Goal: Complete application form: Complete application form

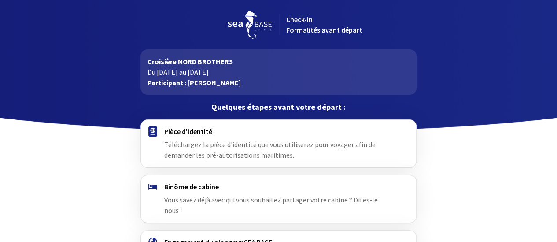
click at [172, 149] on div "Pièce d'identité Téléchargez la pièce d'identité que vous utiliserez pour voyag…" at bounding box center [278, 143] width 228 height 33
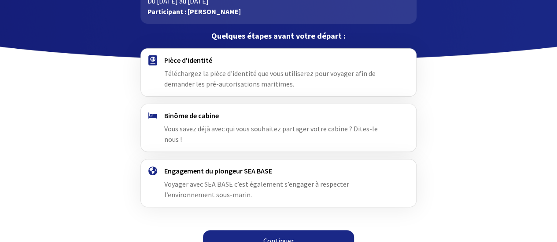
scroll to position [74, 0]
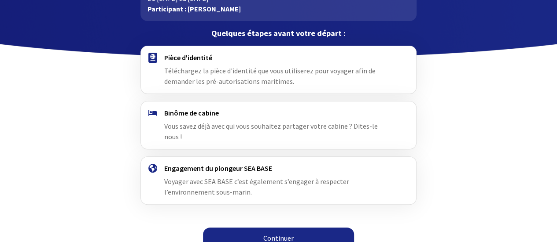
click at [293, 236] on link "Continuer" at bounding box center [278, 238] width 151 height 21
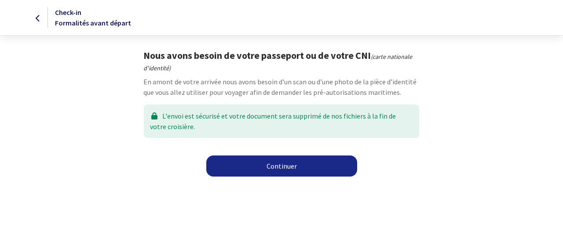
click at [273, 165] on link "Continuer" at bounding box center [281, 166] width 151 height 21
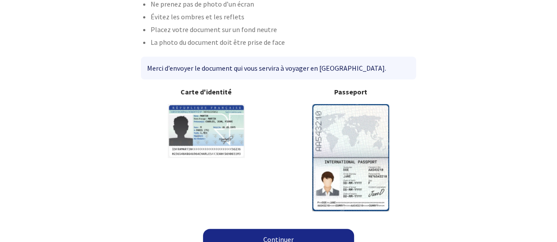
scroll to position [86, 0]
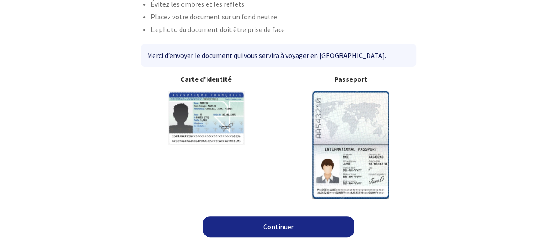
click at [287, 226] on link "Continuer" at bounding box center [278, 226] width 151 height 21
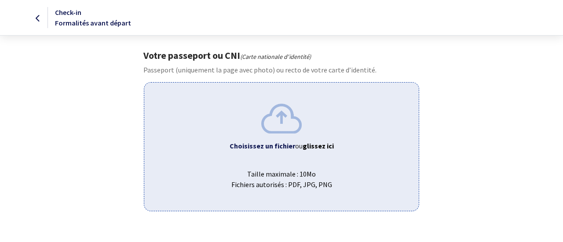
click at [269, 146] on b "Choisissez un fichier" at bounding box center [263, 146] width 66 height 9
click at [259, 144] on b "Choisissez un fichier" at bounding box center [263, 146] width 66 height 9
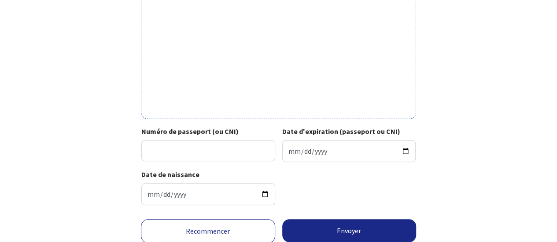
scroll to position [350, 0]
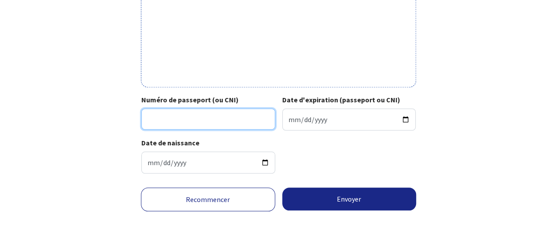
click at [157, 121] on input "Numéro de passeport (ou CNI)" at bounding box center [208, 119] width 134 height 21
click at [160, 121] on input "21C188411" at bounding box center [208, 119] width 134 height 21
type input "21CI88411"
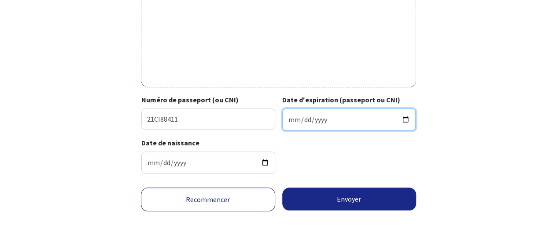
click at [409, 121] on input "Date d'expiration (passeport ou CNI)" at bounding box center [349, 120] width 134 height 22
type input "2031-08-03"
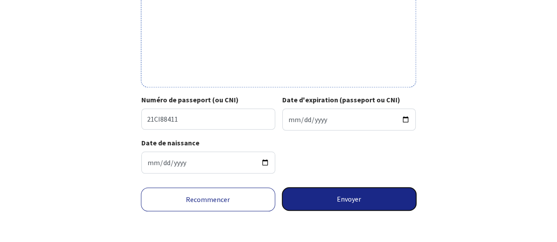
click at [338, 202] on button "Envoyer" at bounding box center [349, 199] width 134 height 23
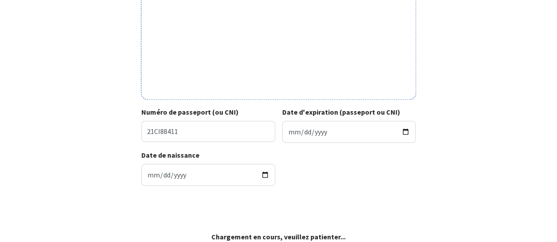
scroll to position [337, 0]
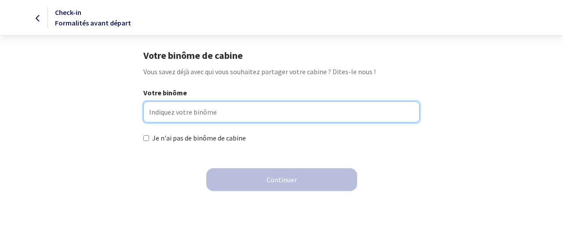
click at [168, 112] on input "Votre binôme" at bounding box center [281, 112] width 276 height 21
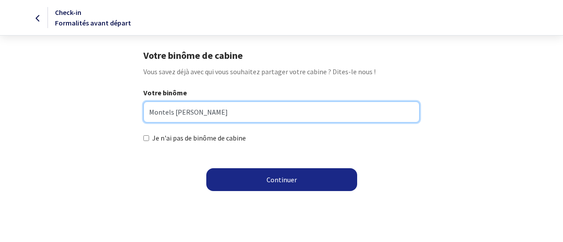
type input "Montels Magali"
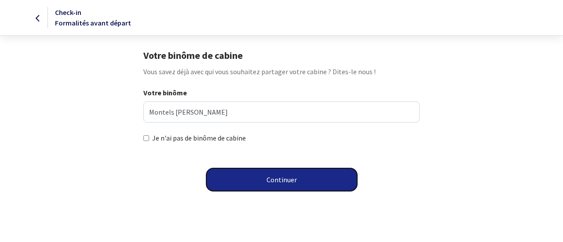
click at [247, 182] on button "Continuer" at bounding box center [281, 180] width 151 height 23
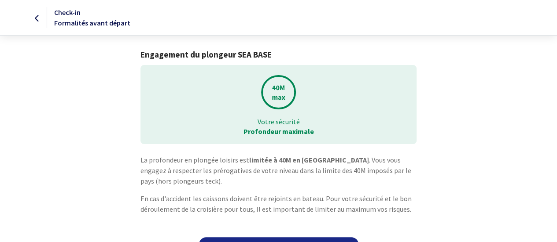
scroll to position [21, 0]
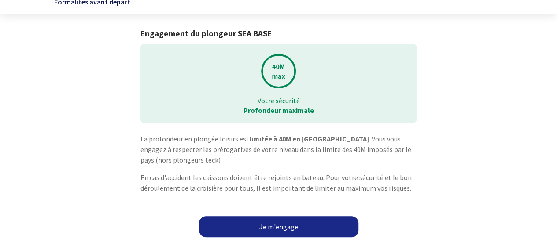
click at [277, 219] on link "Je m'engage" at bounding box center [278, 226] width 159 height 21
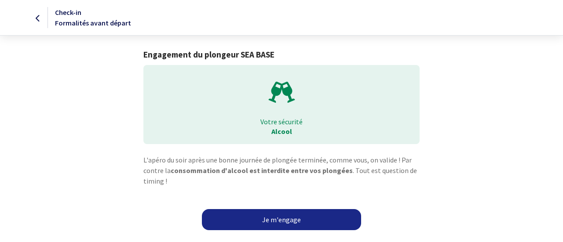
click at [277, 219] on link "Je m'engage" at bounding box center [281, 219] width 159 height 21
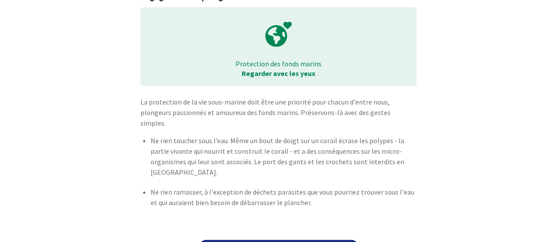
scroll to position [71, 0]
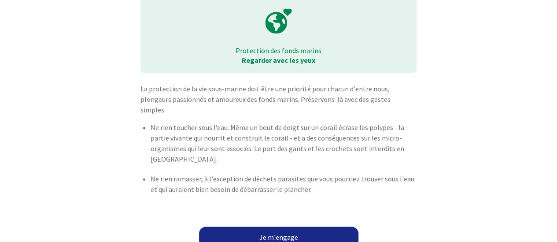
click at [297, 233] on link "Je m'engage" at bounding box center [278, 237] width 159 height 21
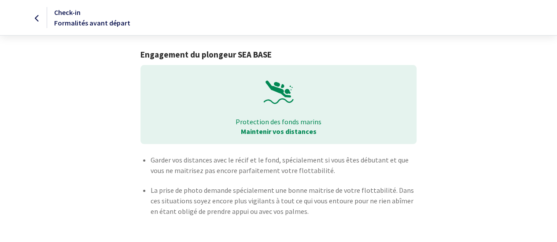
scroll to position [33, 0]
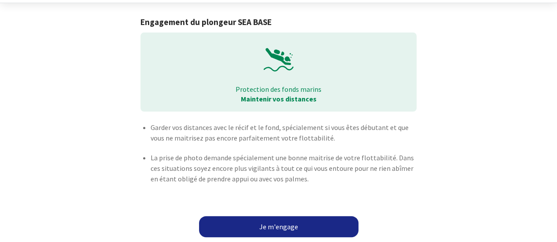
click at [330, 222] on link "Je m'engage" at bounding box center [278, 226] width 159 height 21
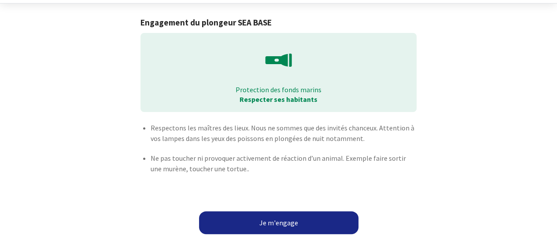
scroll to position [34, 0]
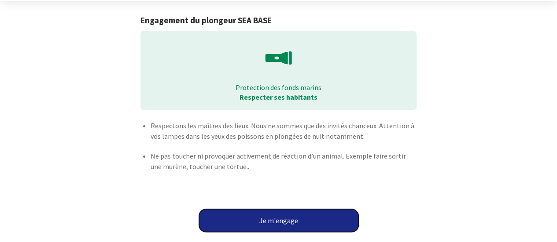
click at [293, 218] on button "Je m'engage" at bounding box center [278, 220] width 159 height 23
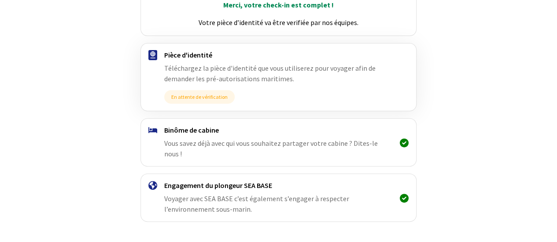
scroll to position [156, 0]
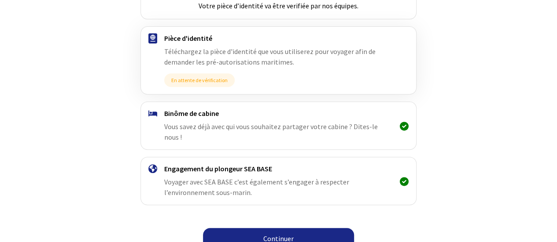
click at [251, 228] on link "Continuer" at bounding box center [278, 238] width 151 height 21
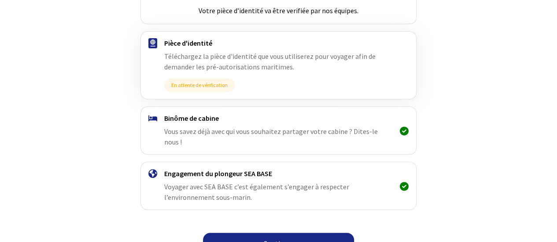
scroll to position [156, 0]
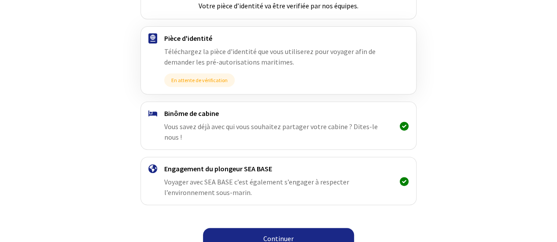
click at [328, 230] on link "Continuer" at bounding box center [278, 238] width 151 height 21
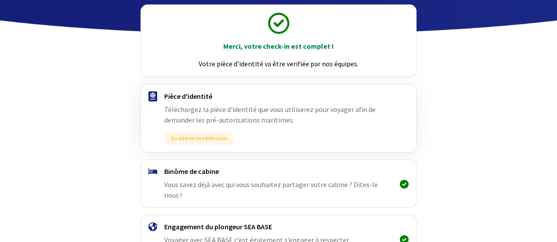
scroll to position [156, 0]
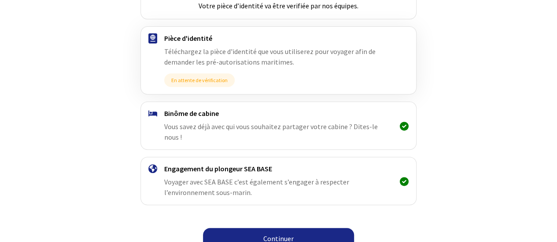
click at [280, 232] on link "Continuer" at bounding box center [278, 238] width 151 height 21
